Goal: Find specific page/section: Find specific page/section

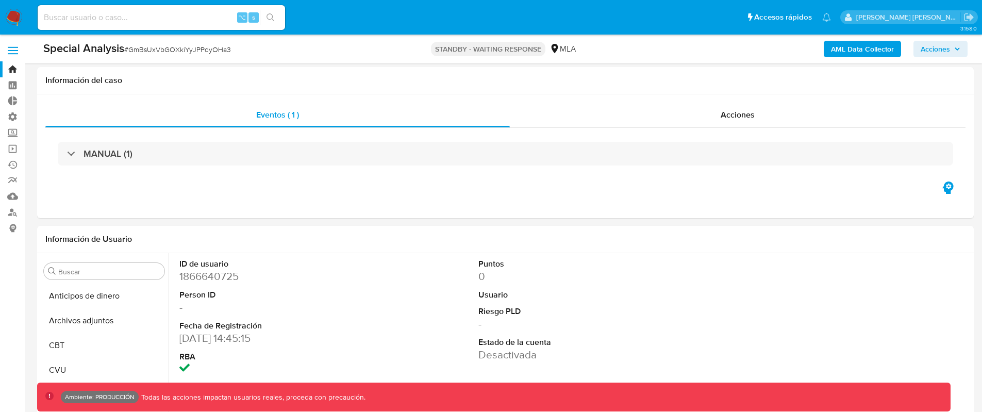
select select "10"
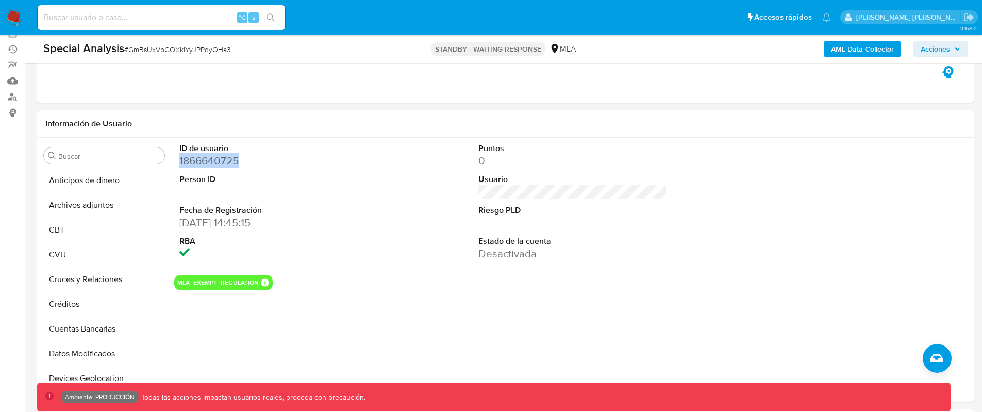
scroll to position [180, 0]
